Goal: Contribute content

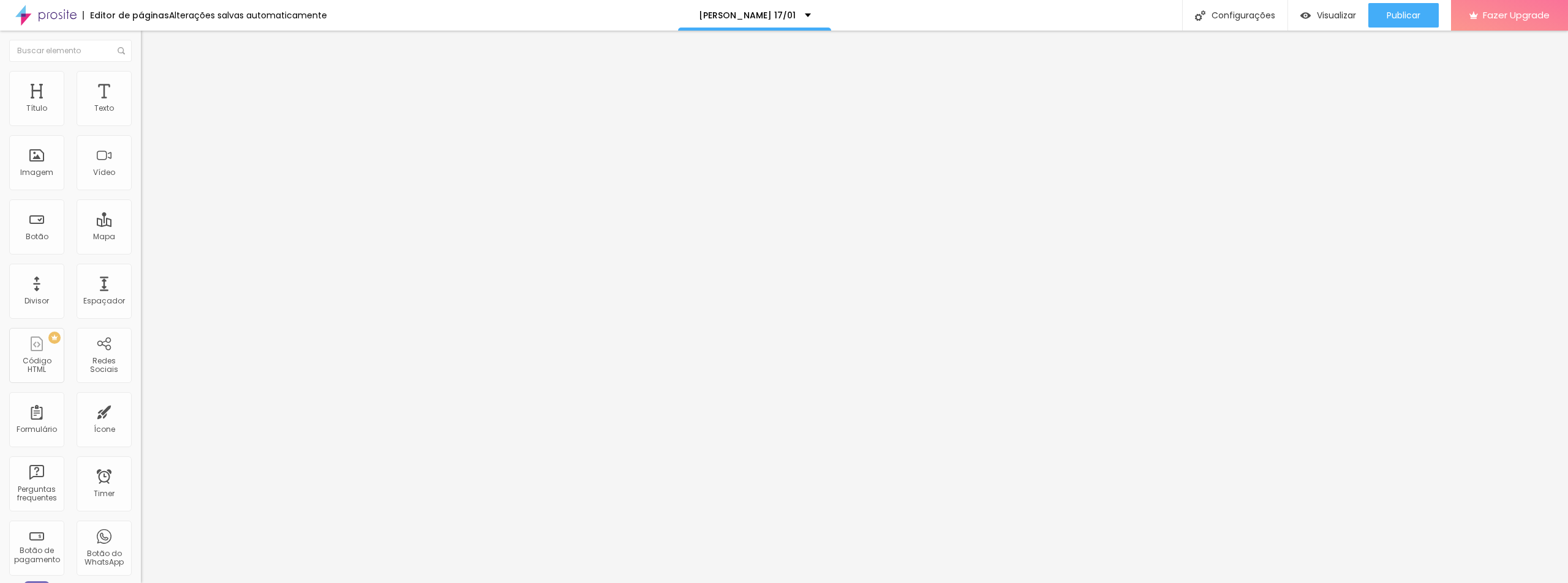
click at [141, 115] on input "[URL][DOMAIN_NAME]" at bounding box center [214, 109] width 147 height 12
paste input "fTREAnbJIBw"
type input "[URL][DOMAIN_NAME]"
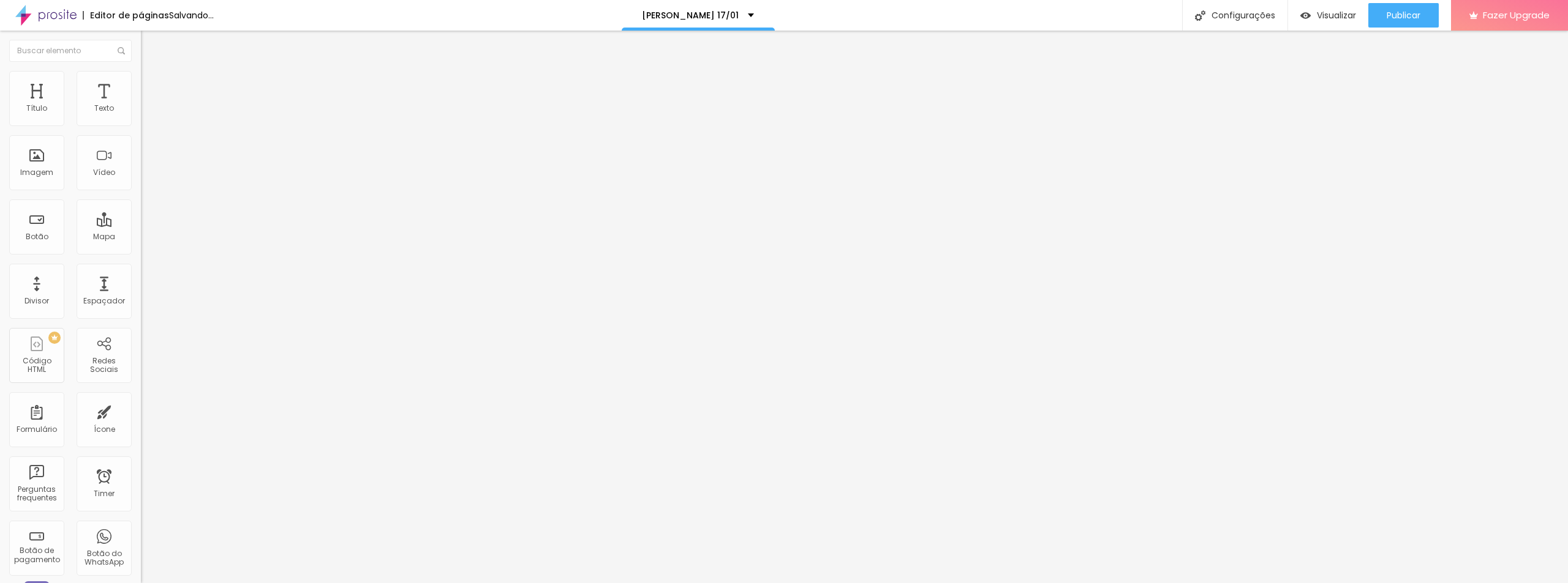
click at [141, 252] on input "[URL][DOMAIN_NAME]" at bounding box center [214, 246] width 147 height 12
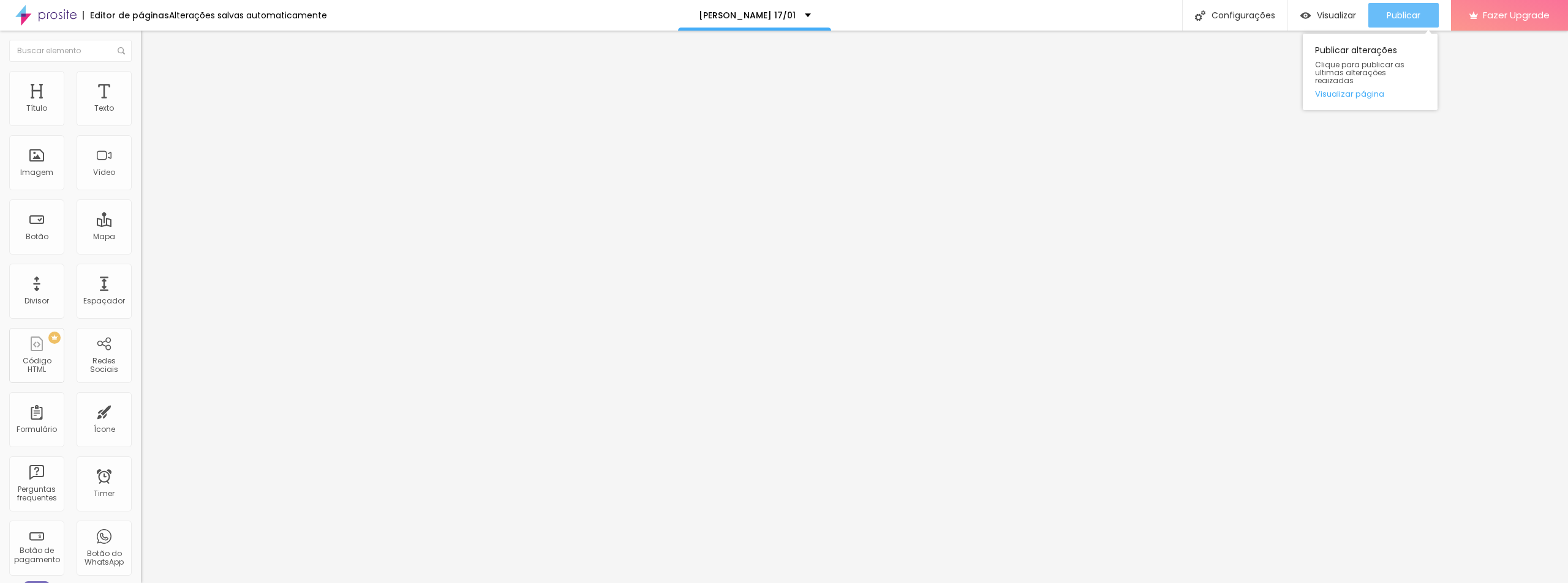
click at [1390, 14] on span "Publicar" at bounding box center [1403, 15] width 33 height 10
click at [1242, 16] on div "Configurações" at bounding box center [1223, 15] width 106 height 31
drag, startPoint x: 711, startPoint y: 214, endPoint x: 681, endPoint y: 214, distance: 30.0
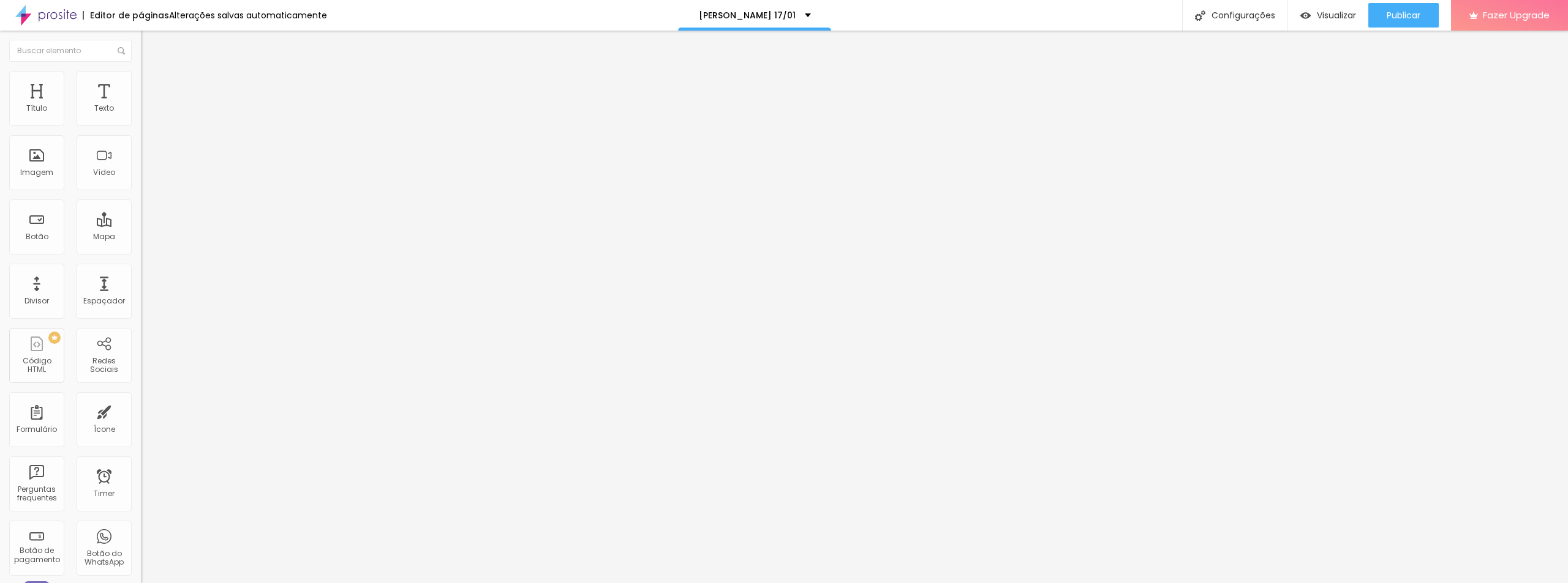
type input "/scasamento1701"
click at [1400, 13] on span "Publicar" at bounding box center [1403, 15] width 33 height 10
